Goal: Transaction & Acquisition: Download file/media

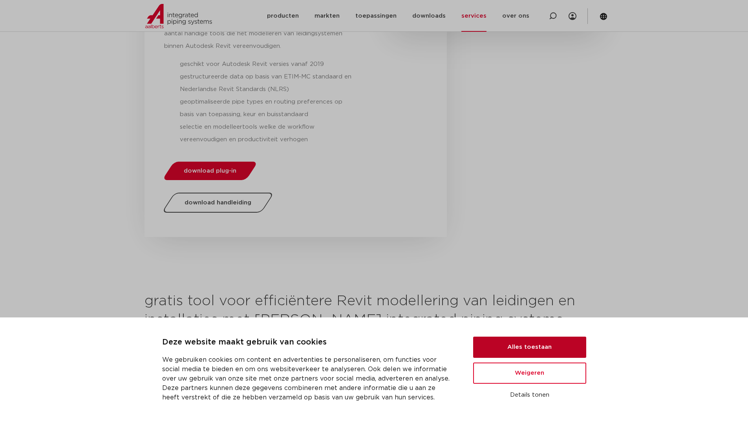
click at [529, 345] on button "Alles toestaan" at bounding box center [529, 347] width 113 height 21
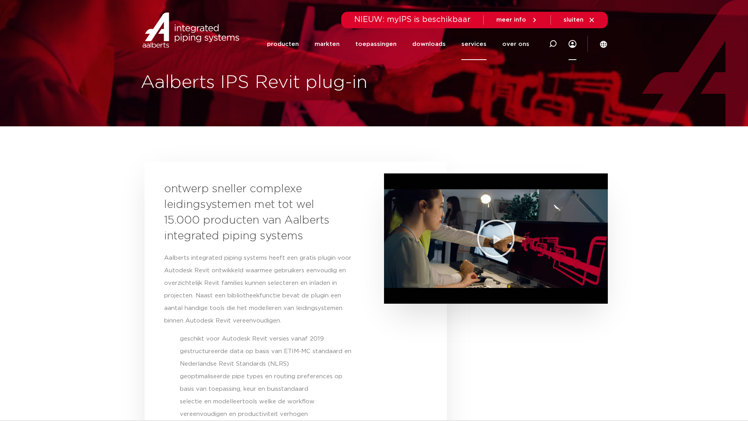
click at [575, 42] on icon at bounding box center [572, 44] width 8 height 8
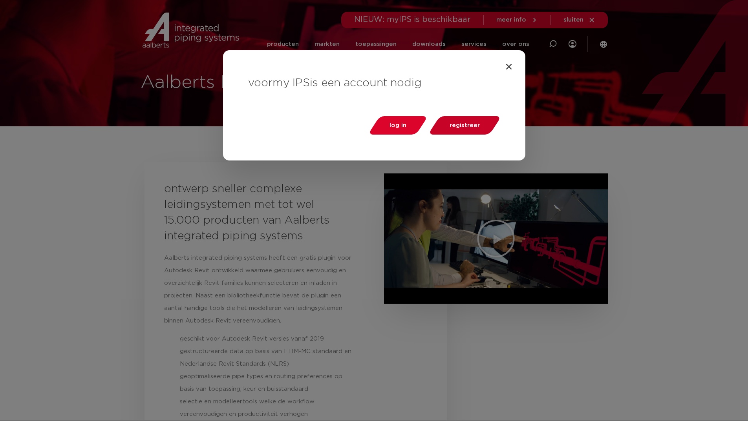
click at [469, 124] on span "registreer" at bounding box center [464, 125] width 30 height 6
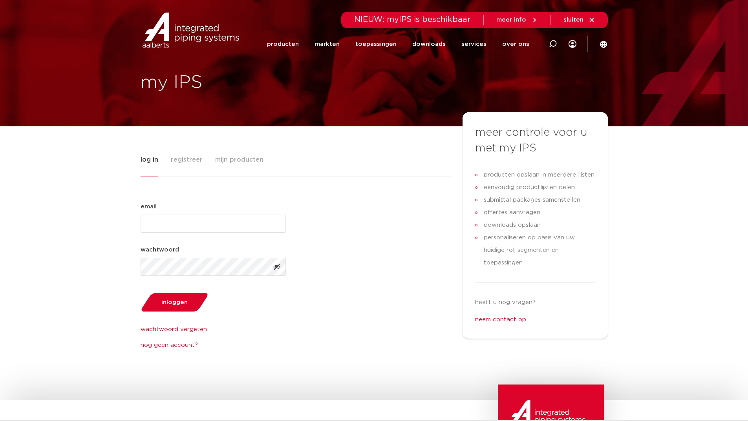
click at [181, 158] on span "registreer" at bounding box center [187, 160] width 32 height 16
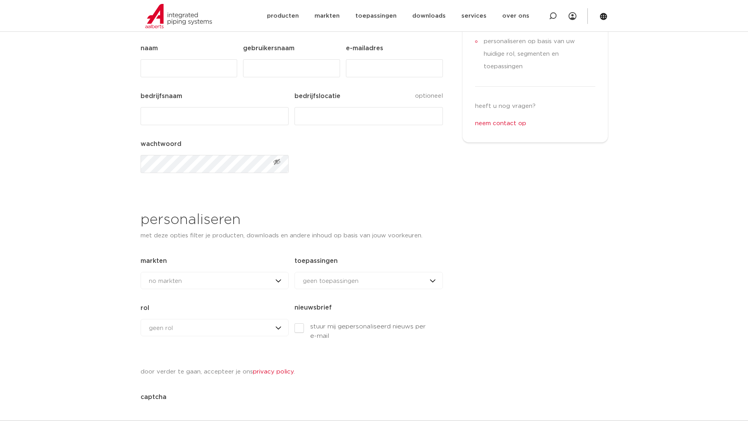
scroll to position [157, 0]
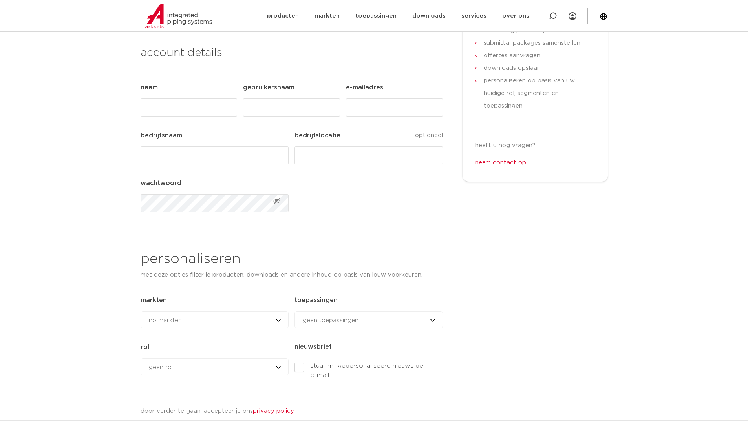
click at [182, 106] on input "Naam (Vereist)" at bounding box center [188, 108] width 97 height 18
type input "Laurens"
type input "lfickert"
type input "[EMAIL_ADDRESS][DOMAIN_NAME]"
click at [177, 148] on input "bedrijfsnaam (Vereist)" at bounding box center [214, 155] width 148 height 18
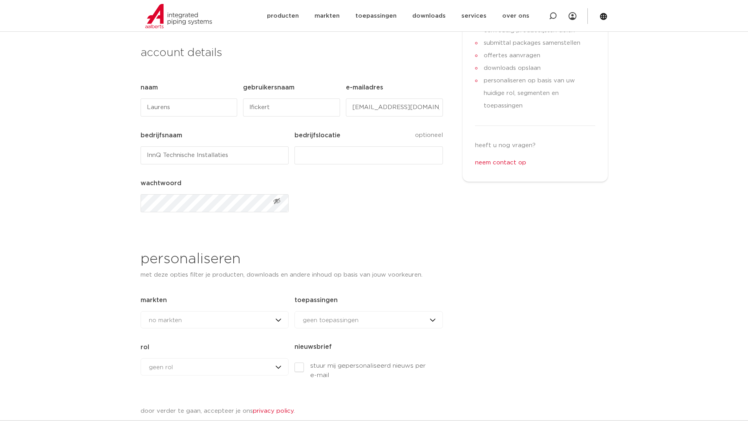
type input "InnQ Technische Installaties"
type input "Almere"
click at [276, 201] on span "Toon wachtwoord" at bounding box center [277, 201] width 8 height 8
click at [276, 201] on span "Verberg wachtwoord" at bounding box center [277, 201] width 8 height 8
click at [276, 201] on span "Toon wachtwoord" at bounding box center [277, 201] width 8 height 8
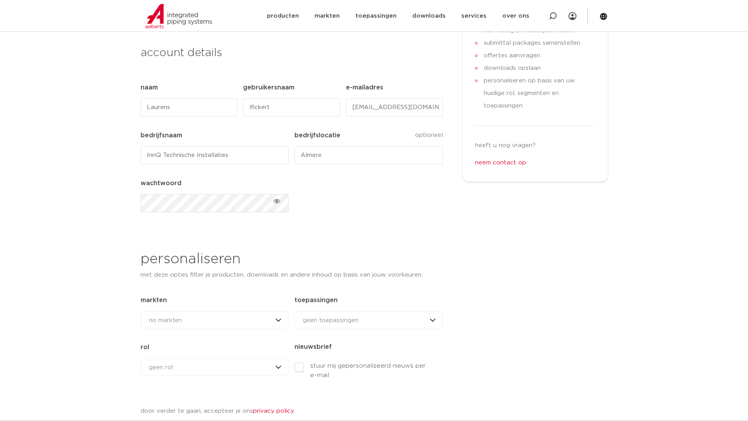
click at [276, 201] on span "Verberg wachtwoord" at bounding box center [277, 201] width 8 height 8
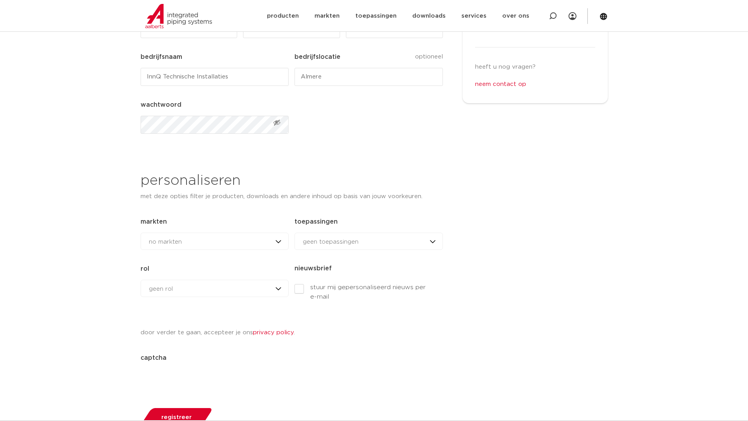
scroll to position [275, 0]
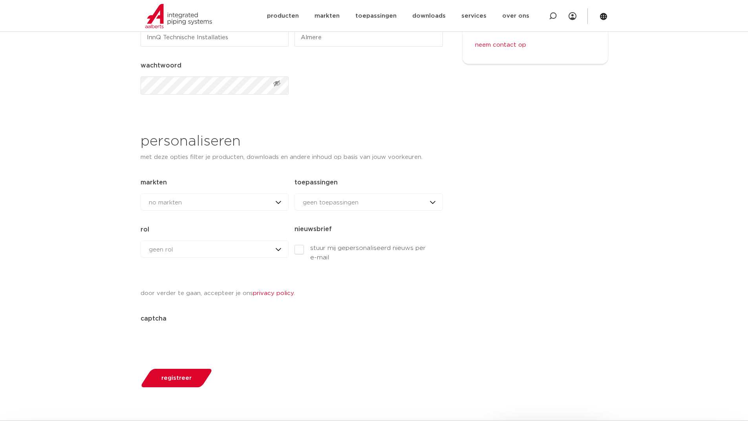
click at [246, 202] on div "no markten no markten woningbouw brandbeveiliging datacenters utiliteitsbouw in…" at bounding box center [214, 201] width 148 height 17
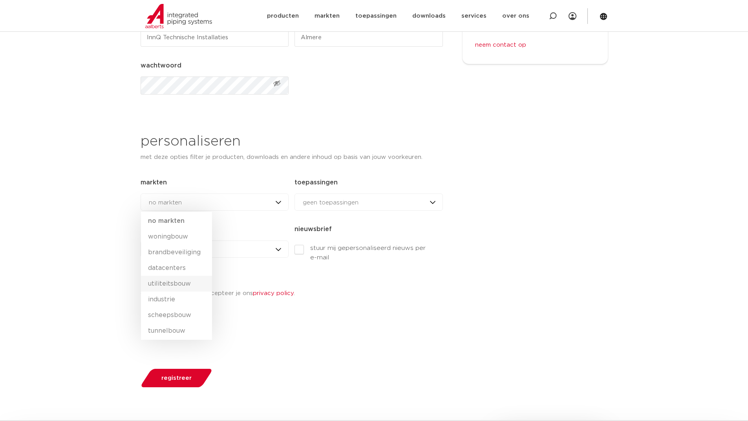
click at [182, 282] on li "utiliteitsbouw" at bounding box center [176, 284] width 71 height 16
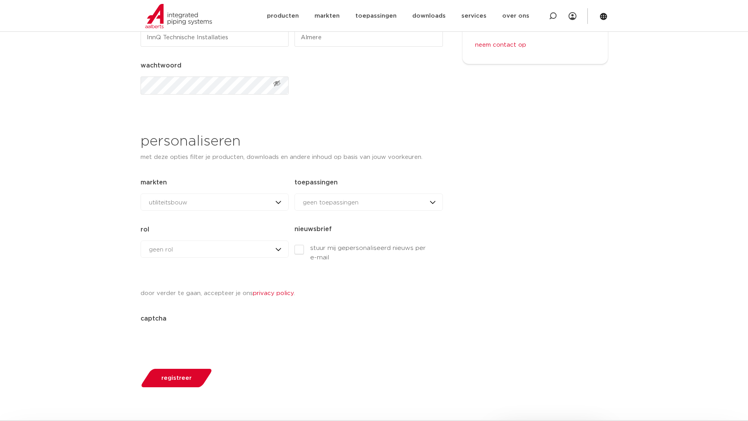
click at [323, 208] on div "geen toepassingen geen toepassingen drinkwater aardgas verwarming & koeling sol…" at bounding box center [368, 201] width 148 height 17
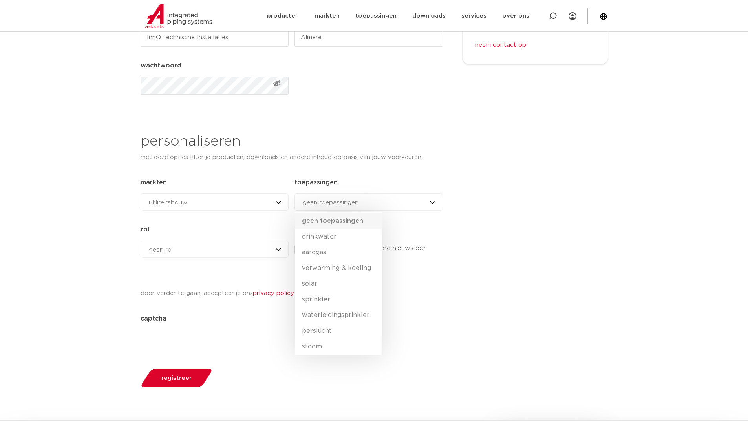
click at [346, 222] on li "geen toepassingen" at bounding box center [339, 221] width 88 height 16
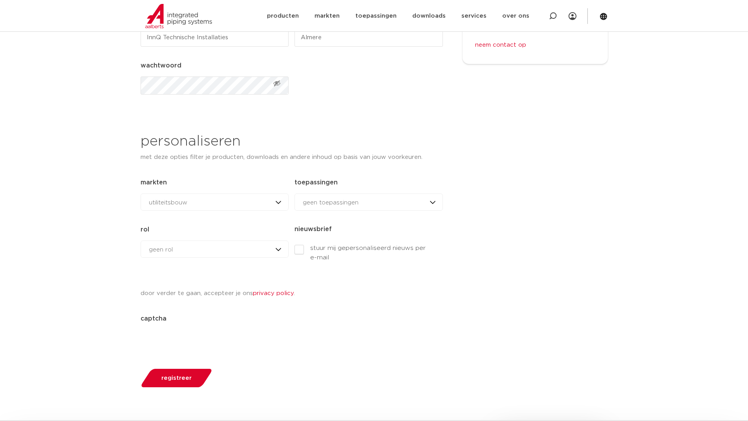
click at [249, 248] on div "geen rol geen rol geen rol installateur ingenieur reseller andere rol" at bounding box center [214, 249] width 148 height 17
click at [172, 297] on li "installateur" at bounding box center [168, 300] width 54 height 16
click at [172, 377] on span "registreer" at bounding box center [176, 378] width 30 height 6
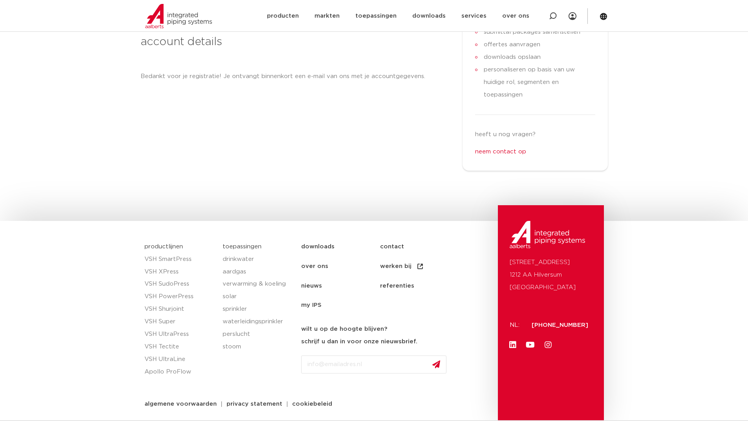
scroll to position [11, 0]
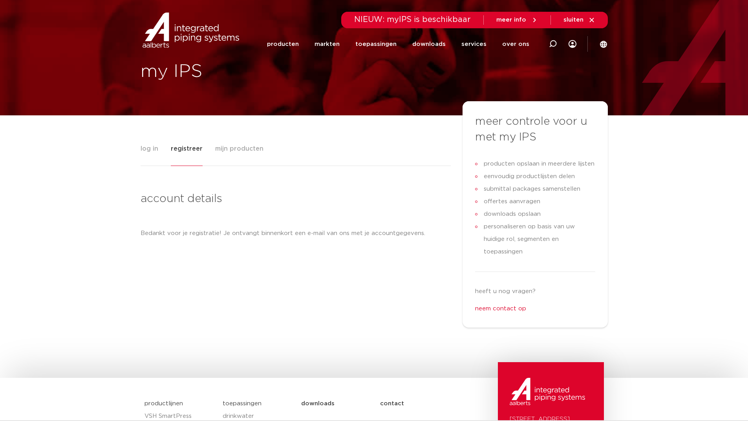
click at [252, 150] on span "mijn producten" at bounding box center [239, 149] width 48 height 16
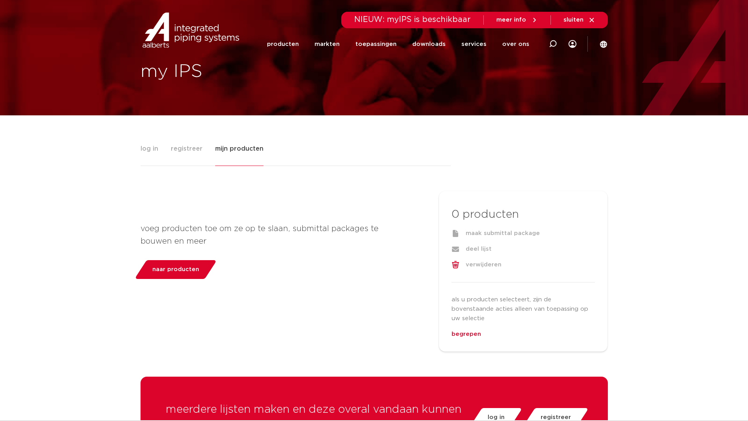
click at [149, 149] on span "log in" at bounding box center [149, 149] width 18 height 16
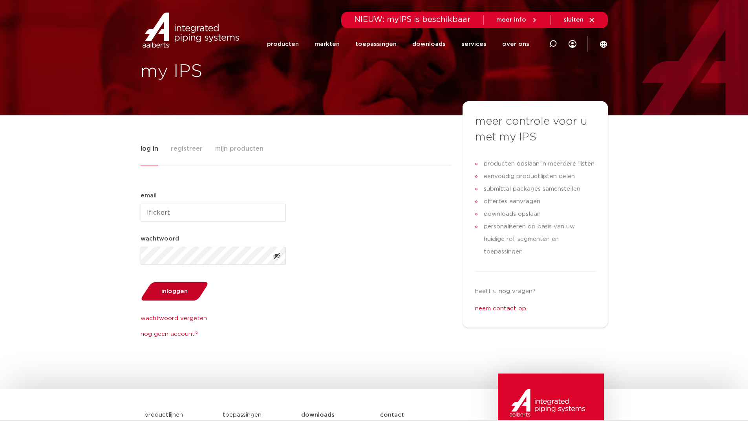
click at [189, 291] on button "inloggen" at bounding box center [174, 291] width 73 height 20
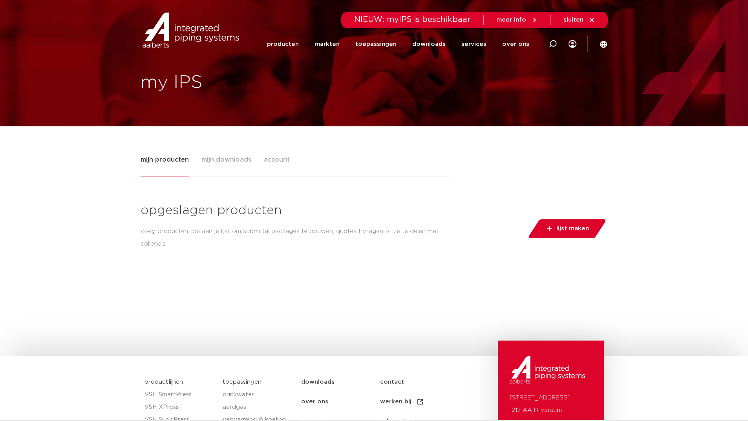
click at [236, 157] on span "mijn downloads" at bounding box center [226, 160] width 50 height 16
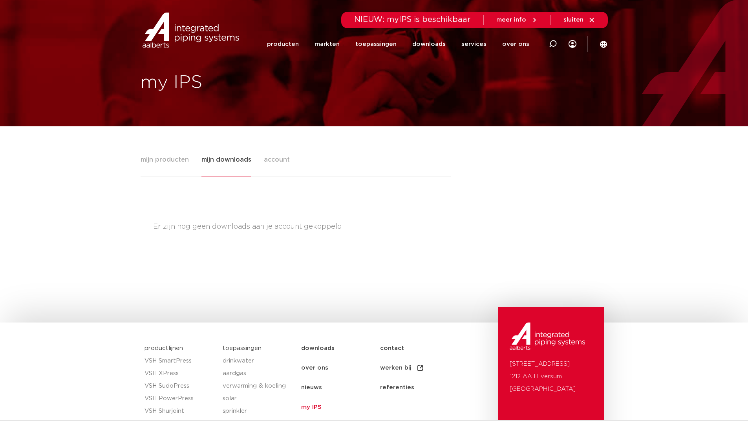
click at [265, 160] on span "account" at bounding box center [277, 160] width 26 height 16
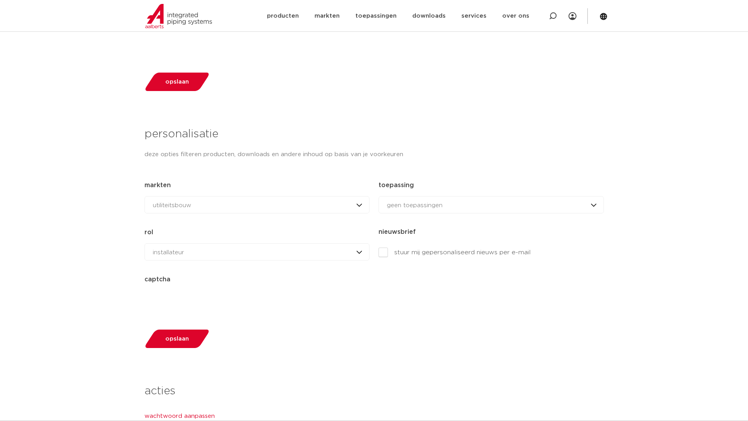
scroll to position [432, 0]
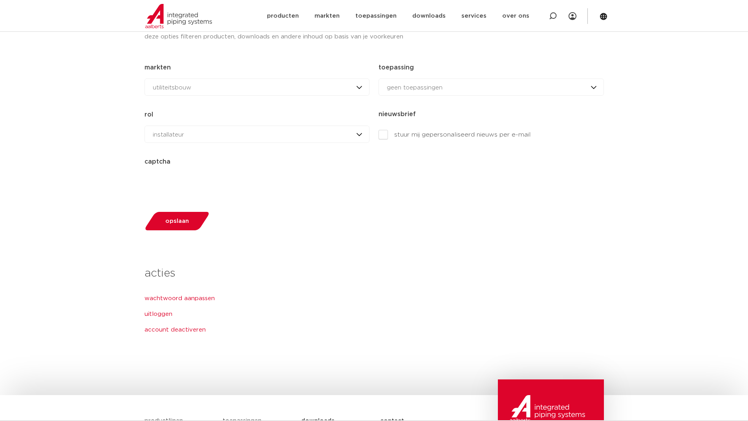
click at [186, 218] on span "opslaan" at bounding box center [177, 221] width 24 height 6
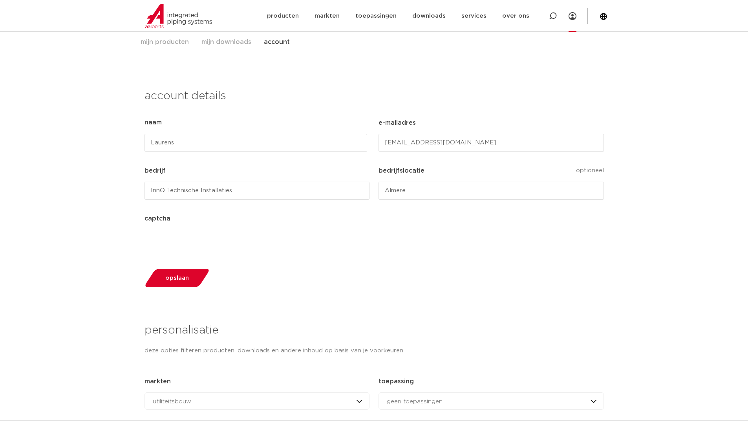
scroll to position [78, 0]
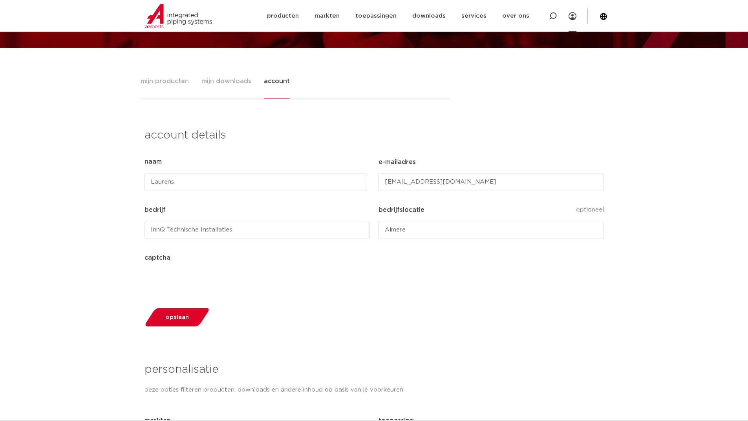
click at [216, 85] on span "mijn downloads" at bounding box center [226, 81] width 50 height 16
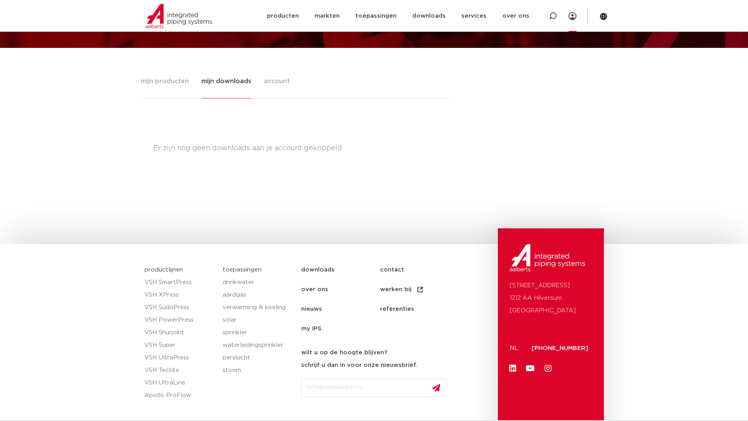
click at [180, 80] on span "mijn producten" at bounding box center [164, 81] width 48 height 16
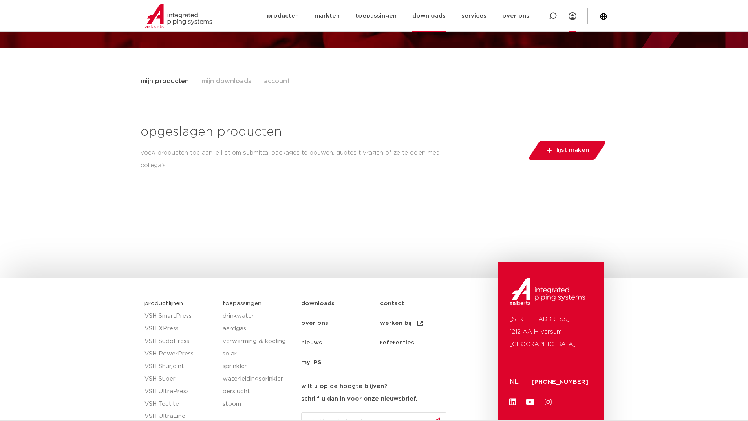
click at [432, 17] on link "downloads" at bounding box center [428, 16] width 33 height 32
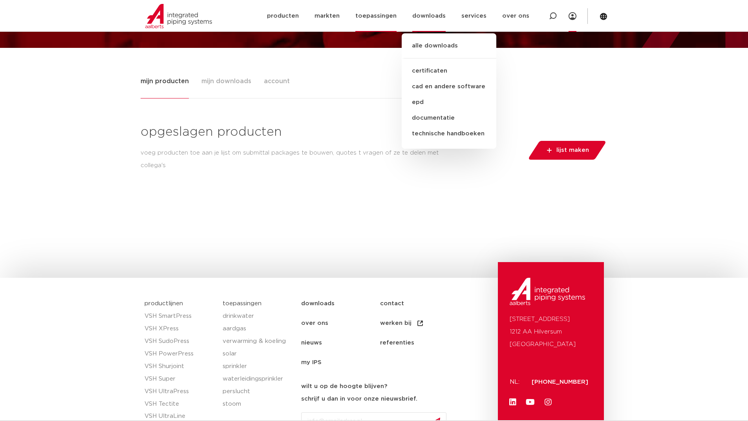
click at [392, 15] on link "toepassingen" at bounding box center [375, 16] width 41 height 32
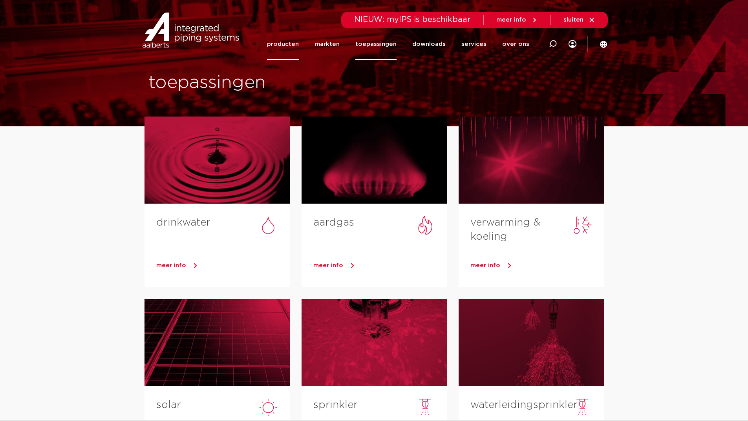
click at [297, 38] on link "producten" at bounding box center [283, 44] width 32 height 32
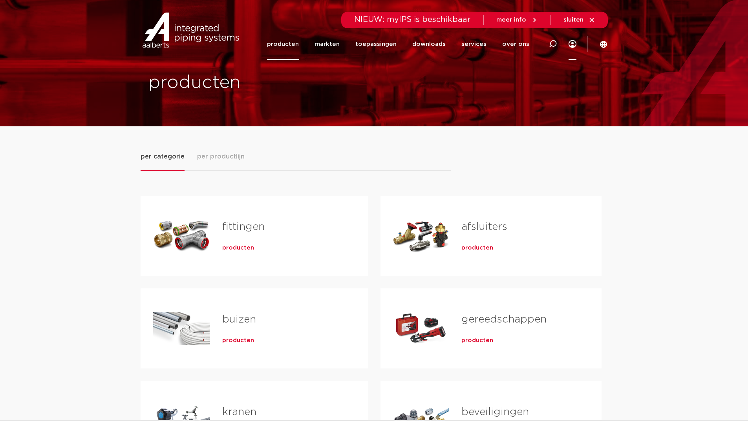
click at [569, 47] on link "Menu" at bounding box center [572, 44] width 8 height 32
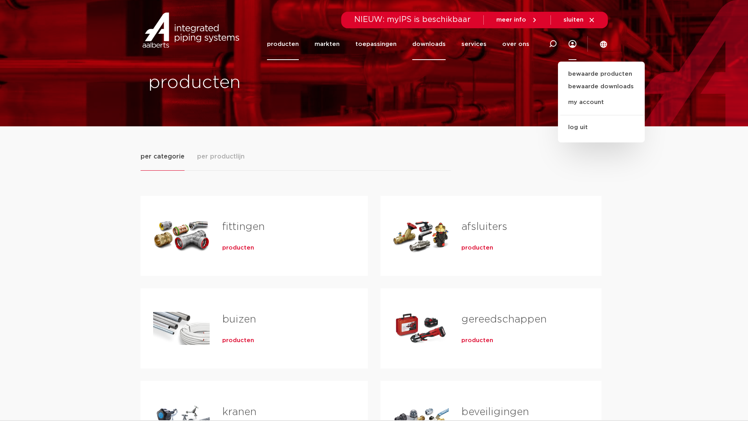
click at [429, 46] on link "downloads" at bounding box center [428, 44] width 33 height 32
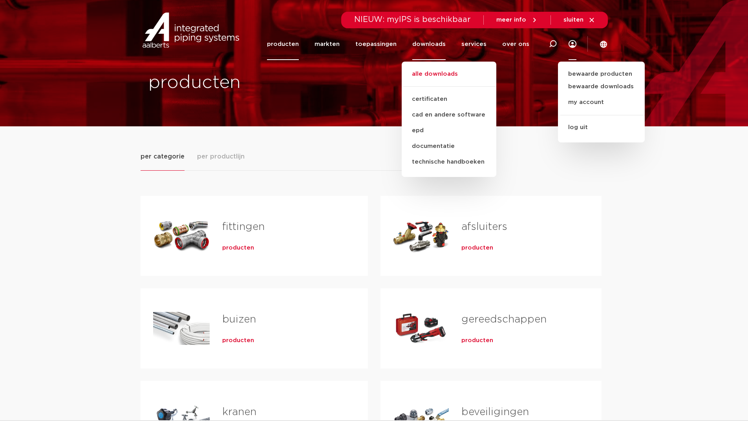
click at [434, 72] on link "alle downloads" at bounding box center [448, 77] width 95 height 17
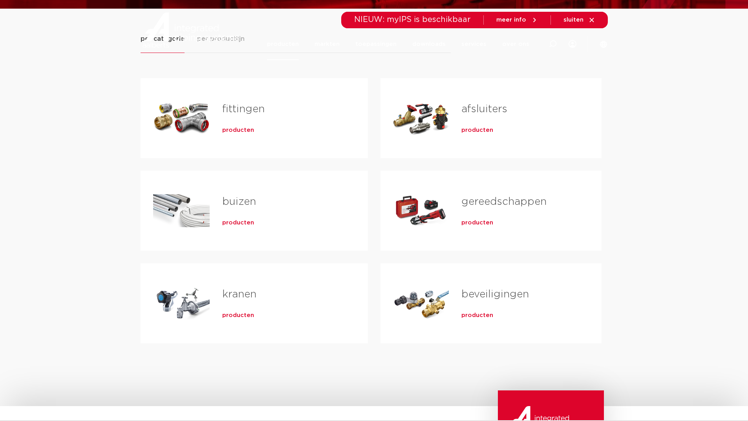
scroll to position [157, 0]
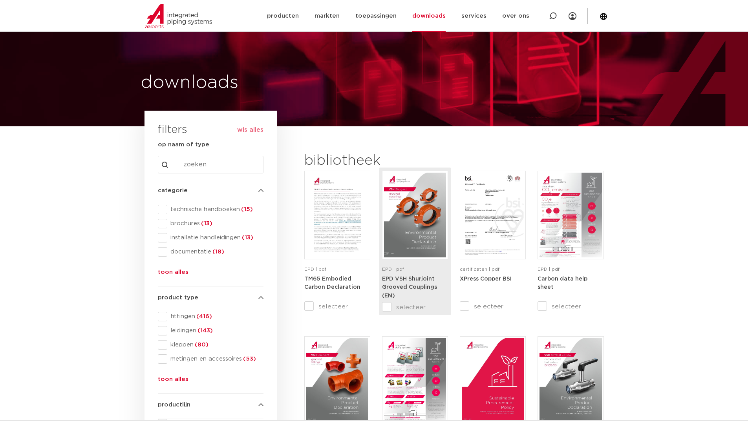
scroll to position [118, 0]
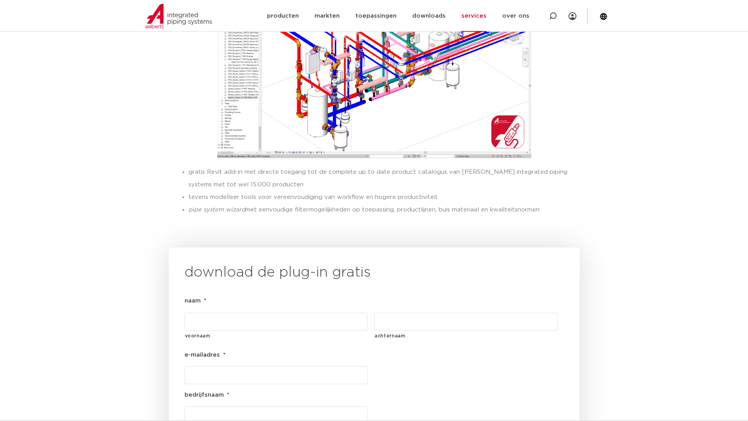
scroll to position [785, 0]
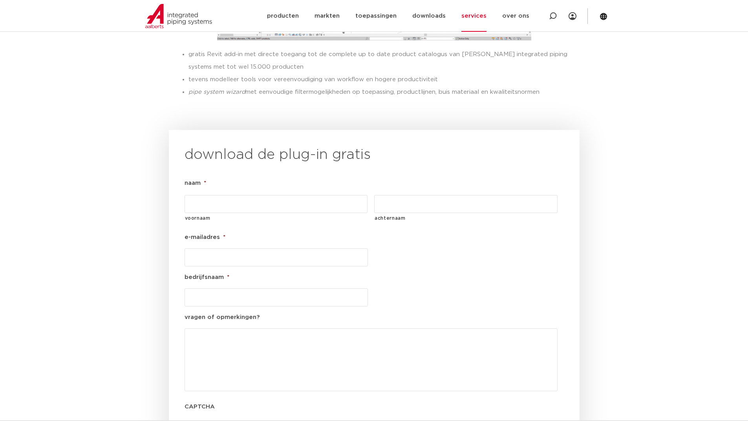
click at [315, 195] on input "voornaam" at bounding box center [275, 204] width 183 height 18
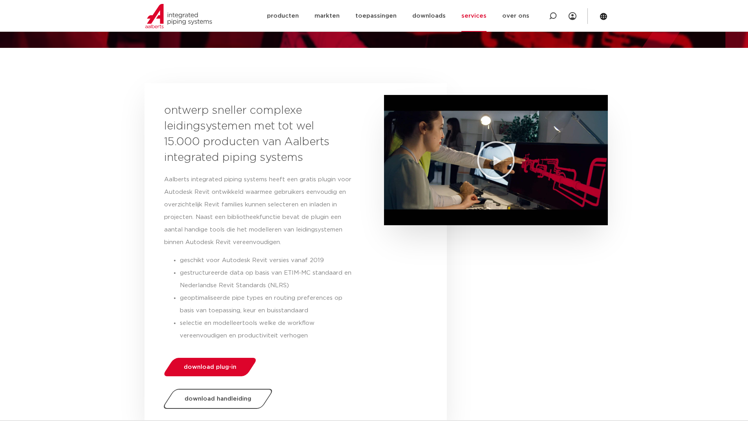
scroll to position [157, 0]
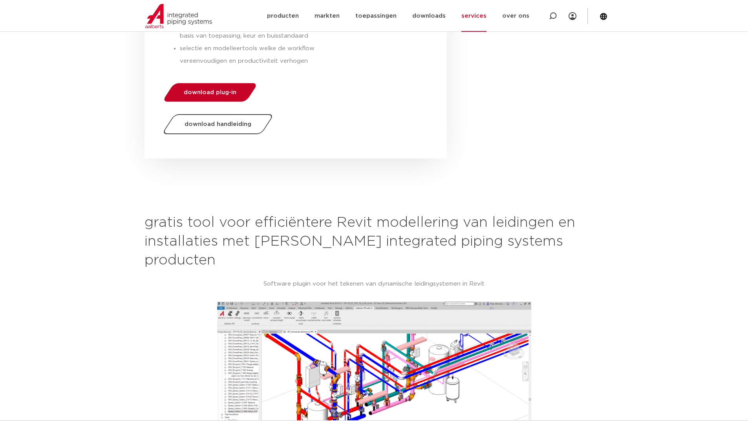
click at [208, 84] on link "download plug-in" at bounding box center [210, 92] width 96 height 18
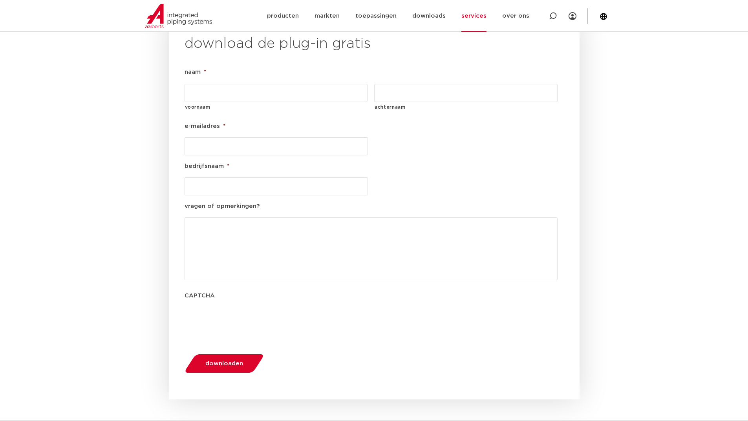
click at [229, 84] on input "voornaam" at bounding box center [275, 93] width 183 height 18
click at [575, 18] on link "Menu" at bounding box center [572, 16] width 8 height 32
click at [248, 84] on input "voornaam" at bounding box center [275, 93] width 183 height 18
type input "Laurens"
type input "[PERSON_NAME]"
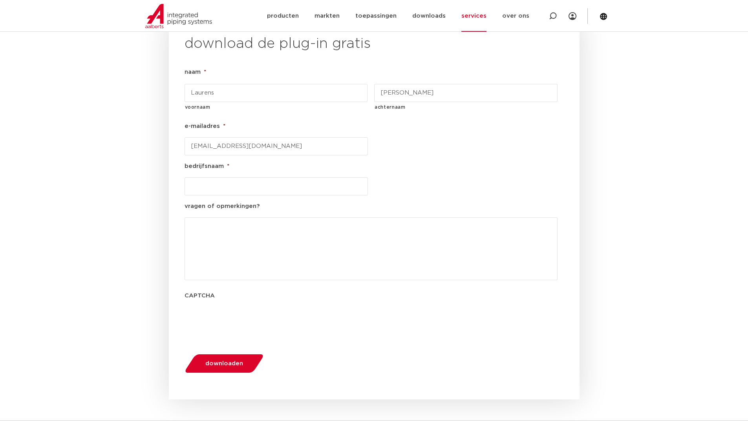
type input "[EMAIL_ADDRESS][DOMAIN_NAME]"
type input "InnQ Almere"
click at [220, 361] on span "downloaden" at bounding box center [224, 364] width 38 height 6
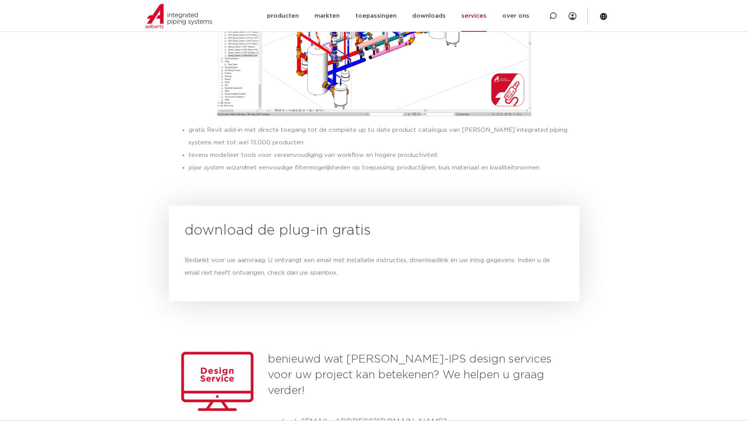
scroll to position [748, 0]
